Goal: Obtain resource: Obtain resource

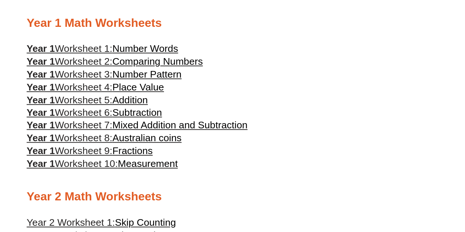
scroll to position [369, 0]
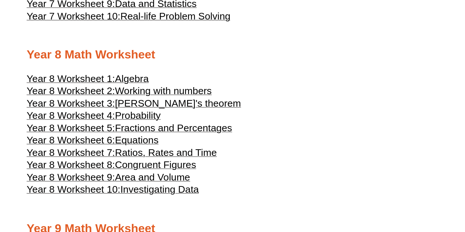
scroll to position [1912, 0]
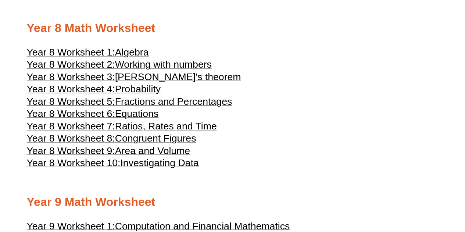
click at [170, 132] on span "Ratios, Rates and Time" at bounding box center [166, 126] width 102 height 11
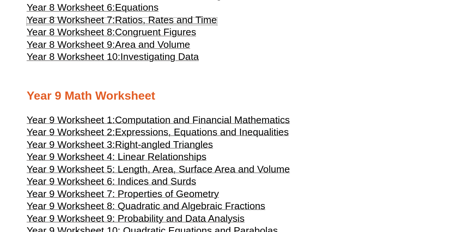
scroll to position [1948, 0]
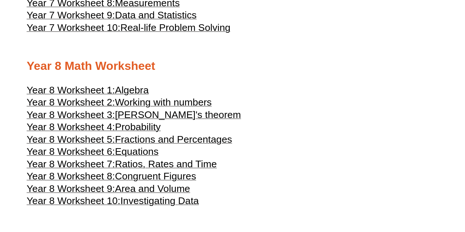
scroll to position [1916, 0]
